Goal: Obtain resource: Download file/media

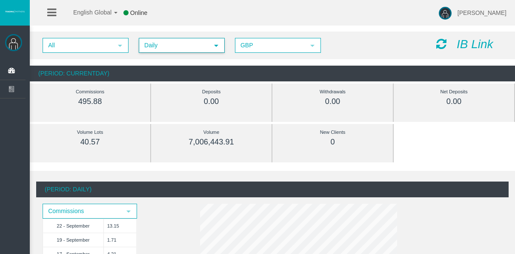
click at [194, 45] on span "Daily" at bounding box center [174, 45] width 69 height 13
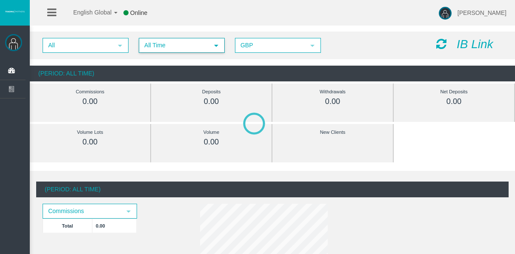
click at [151, 48] on span "All Time" at bounding box center [174, 45] width 69 height 13
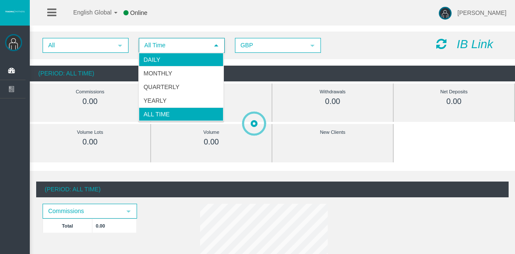
click at [155, 57] on li "Daily" at bounding box center [181, 60] width 85 height 14
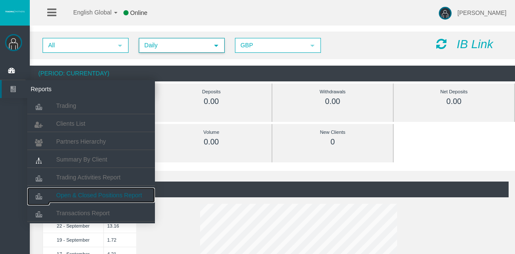
click at [82, 194] on span "Open & Closed Positions Report" at bounding box center [99, 195] width 86 height 7
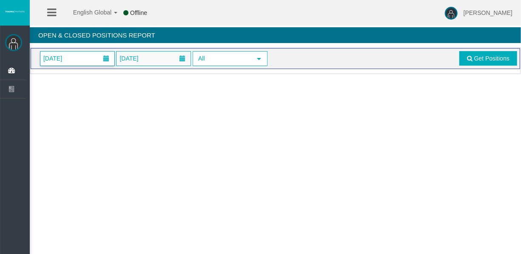
click at [86, 62] on span "[DATE]" at bounding box center [77, 59] width 74 height 14
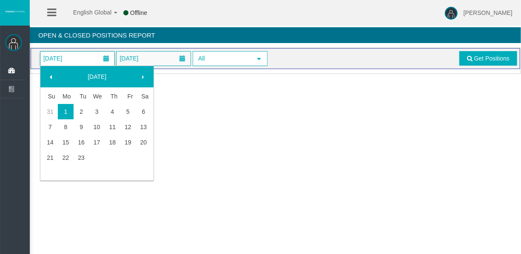
click at [86, 158] on link "23" at bounding box center [82, 157] width 16 height 15
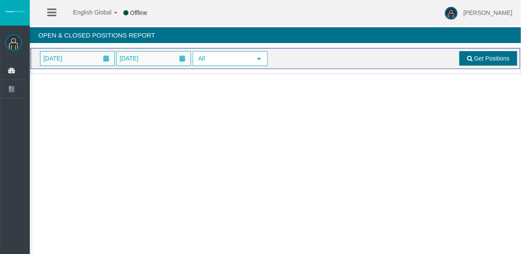
click at [476, 53] on link "Get Positions" at bounding box center [489, 58] width 58 height 14
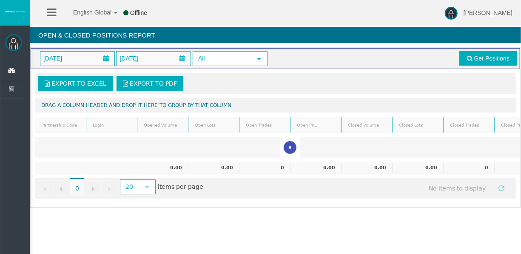
drag, startPoint x: 329, startPoint y: 208, endPoint x: 288, endPoint y: 190, distance: 45.0
click at [288, 190] on div "Export to Excel Export to PDF Drag a column header and drop it here to group by…" at bounding box center [276, 136] width 490 height 134
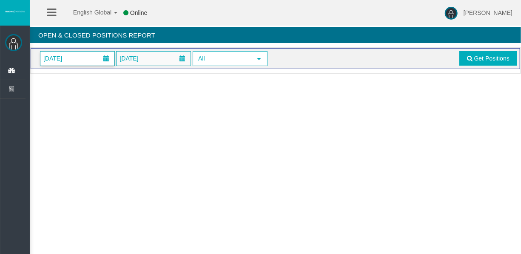
click at [101, 59] on span at bounding box center [106, 58] width 15 height 13
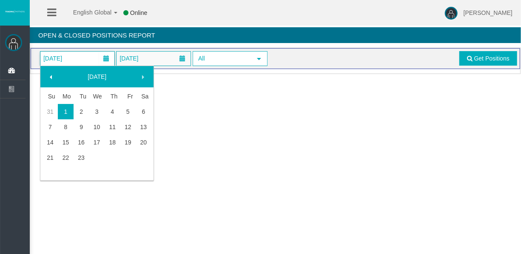
click at [86, 154] on link "23" at bounding box center [82, 157] width 16 height 15
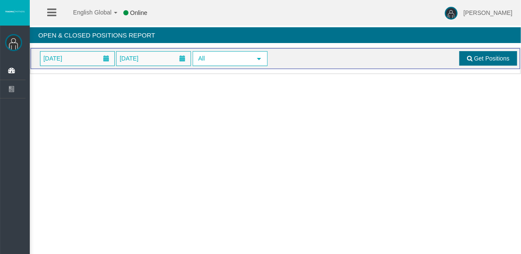
click at [463, 63] on link "Get Positions" at bounding box center [489, 58] width 58 height 14
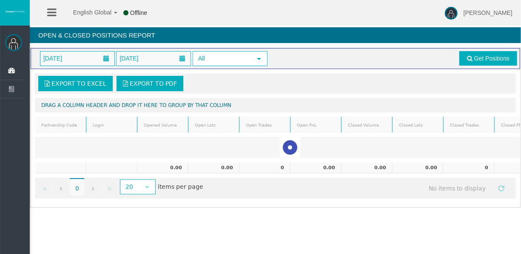
drag, startPoint x: 368, startPoint y: 200, endPoint x: 374, endPoint y: 201, distance: 5.8
click at [374, 201] on div "Export to Excel Export to PDF Drag a column header and drop it here to group by…" at bounding box center [276, 136] width 490 height 134
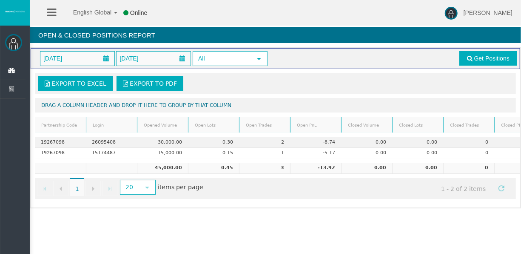
click at [18, 98] on ul "Dashboard Reports Trading Clients List Partners Hierarchy" at bounding box center [13, 176] width 26 height 228
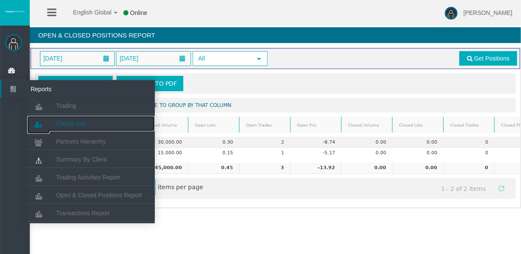
click at [74, 129] on link "Clients List" at bounding box center [91, 123] width 128 height 15
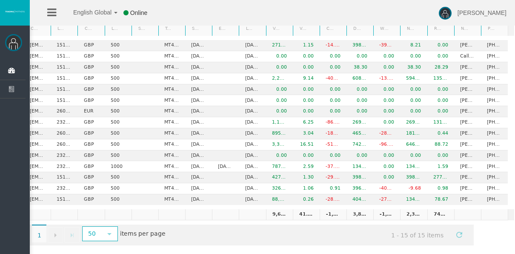
scroll to position [0, 47]
